Goal: Information Seeking & Learning: Learn about a topic

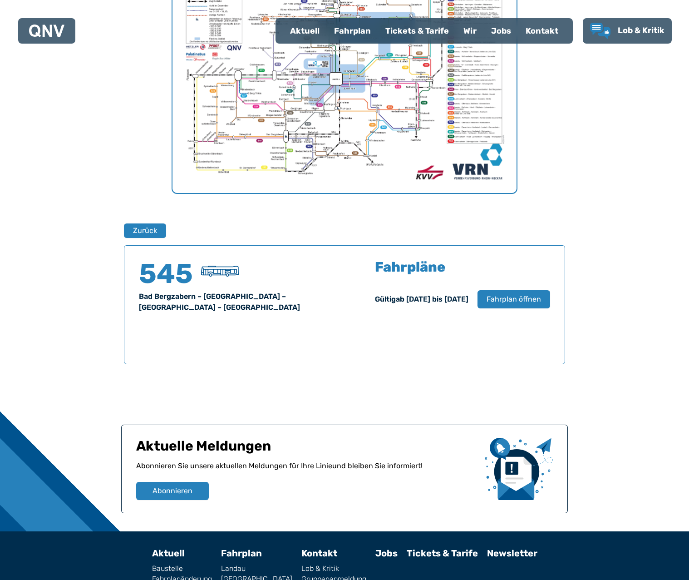
scroll to position [420, 0]
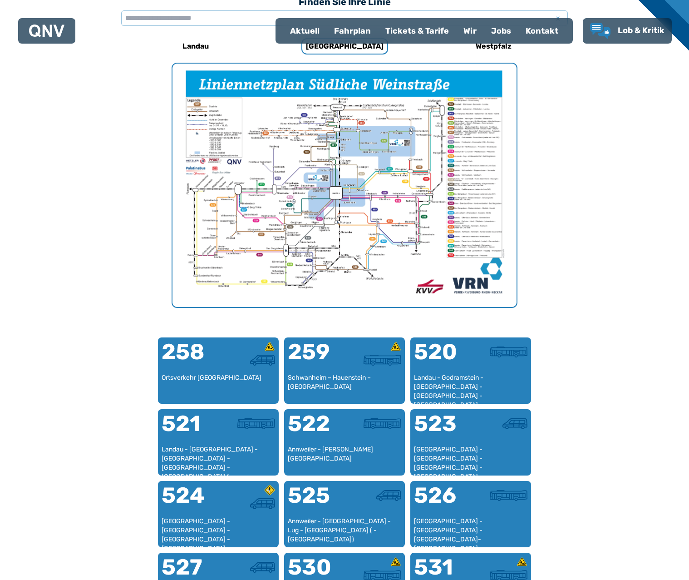
scroll to position [280, 0]
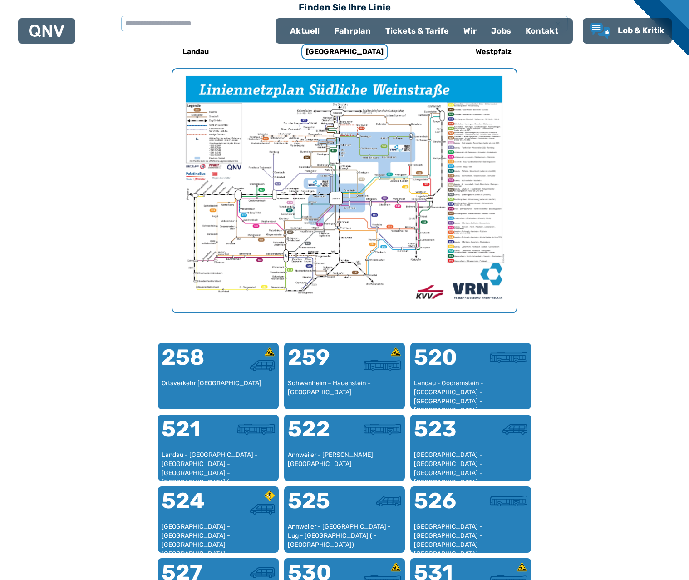
click at [309, 30] on div "Aktuell" at bounding box center [305, 31] width 44 height 24
select select "*"
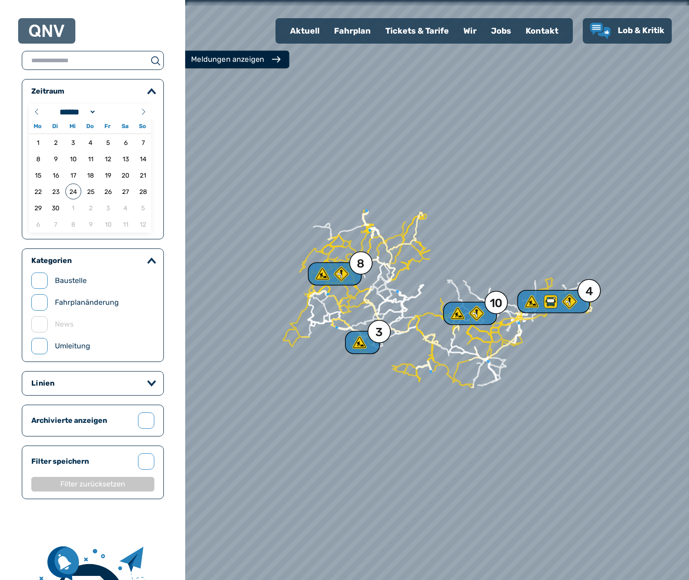
click at [254, 57] on div "Meldungen anzeigen" at bounding box center [227, 59] width 73 height 11
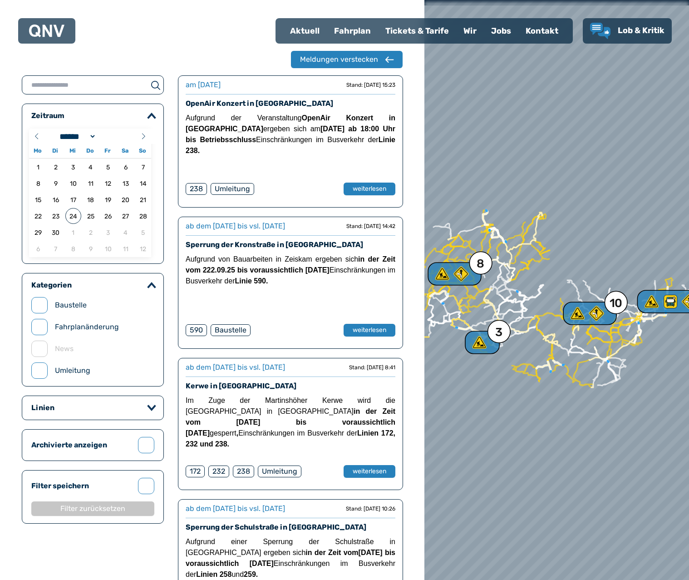
click at [352, 29] on div "Fahrplan" at bounding box center [352, 31] width 51 height 24
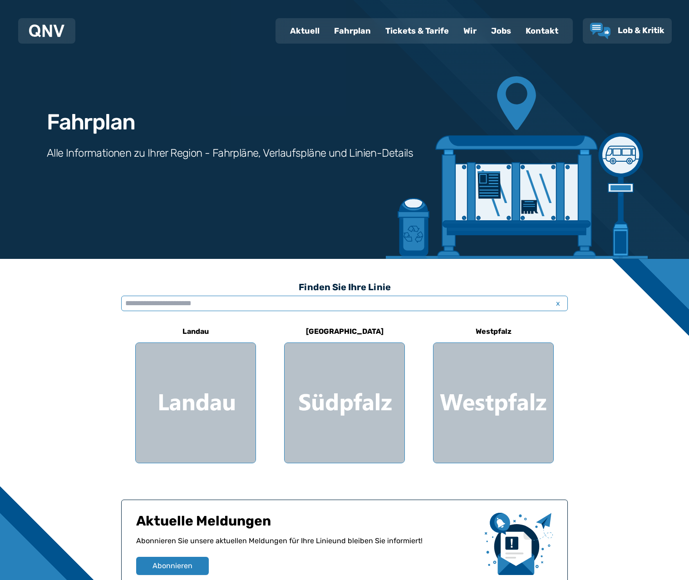
click at [151, 302] on input "text" at bounding box center [344, 303] width 447 height 15
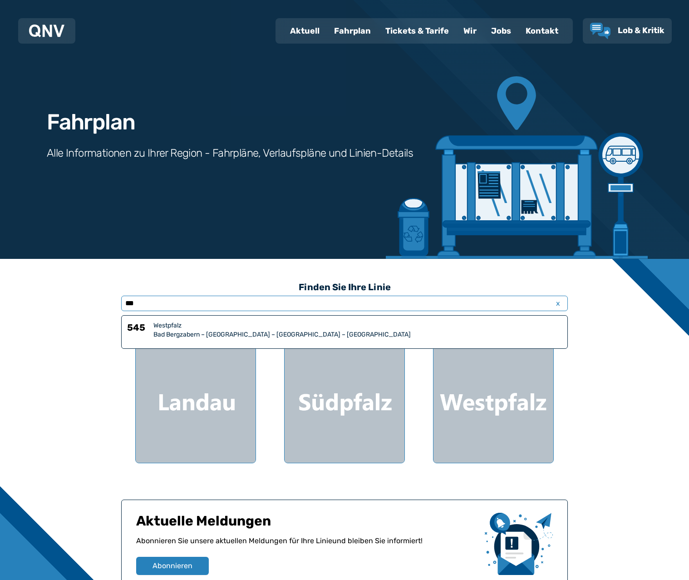
type input "***"
click at [151, 323] on div "545 Westpfalz [GEOGRAPHIC_DATA] – [GEOGRAPHIC_DATA] – [GEOGRAPHIC_DATA] – [GEOG…" at bounding box center [344, 330] width 435 height 18
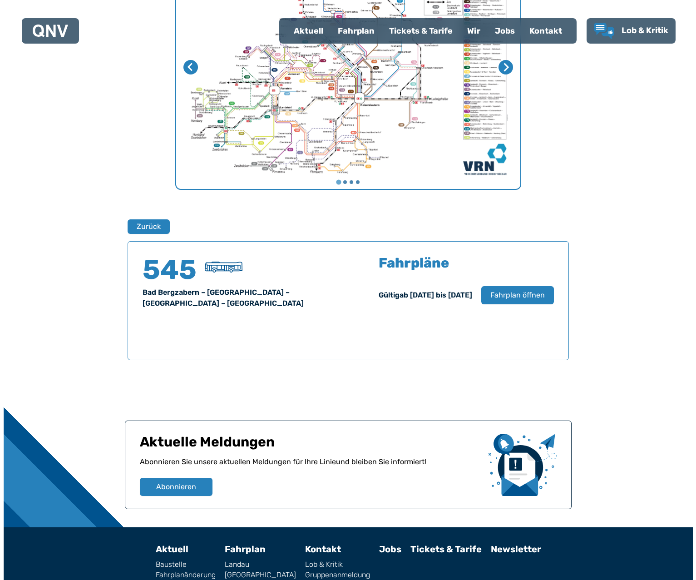
scroll to position [238, 0]
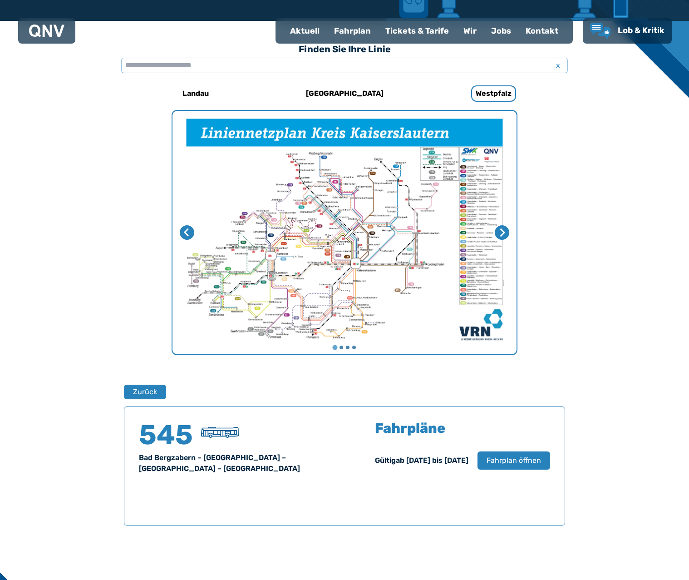
click at [294, 259] on img "1 von 4" at bounding box center [345, 232] width 344 height 243
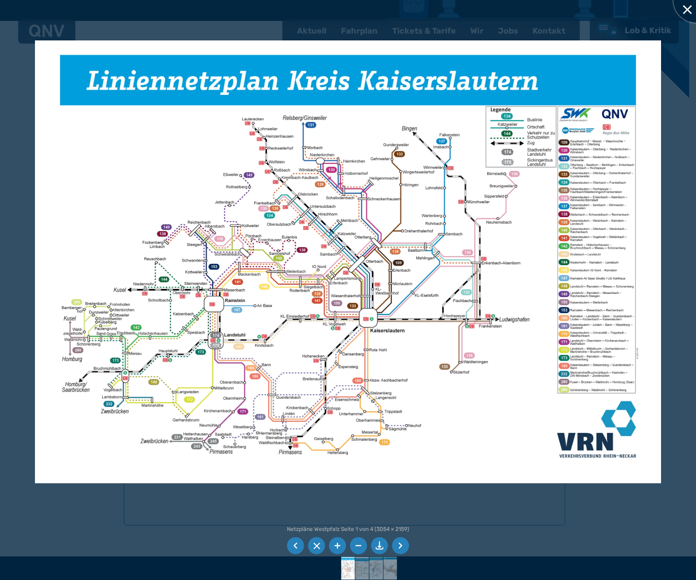
click at [688, 10] on div at bounding box center [695, -1] width 45 height 45
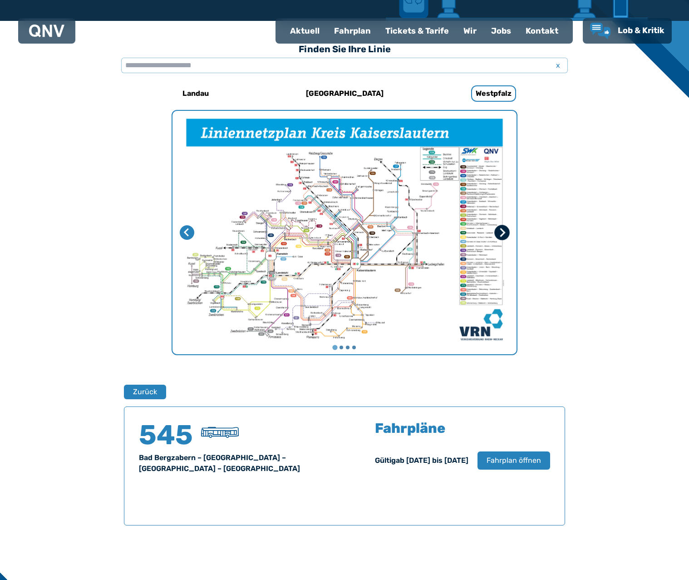
click at [502, 230] on icon "Nächste Seite" at bounding box center [502, 232] width 5 height 9
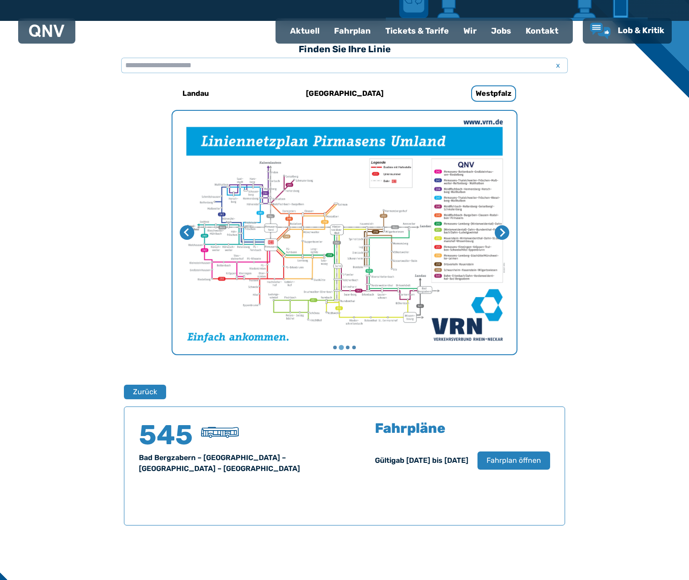
click at [370, 255] on img "2 von 4" at bounding box center [345, 232] width 344 height 243
